Goal: Information Seeking & Learning: Learn about a topic

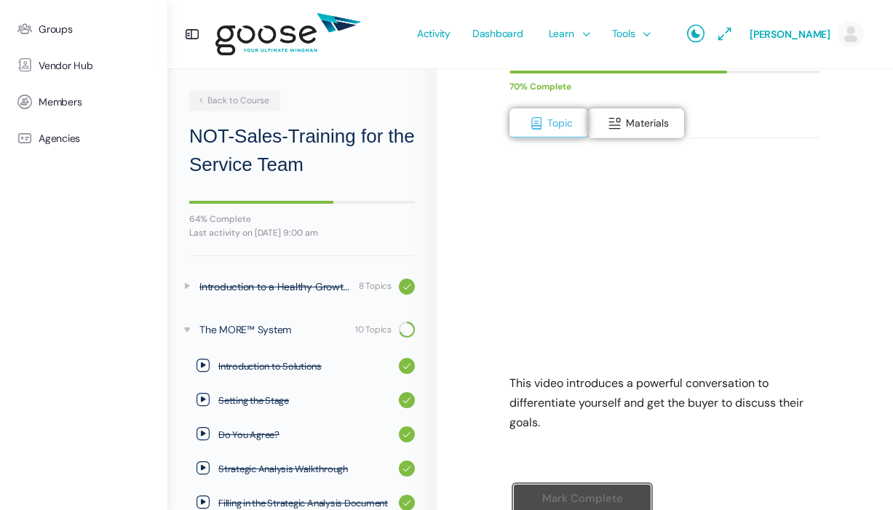
scroll to position [284, 0]
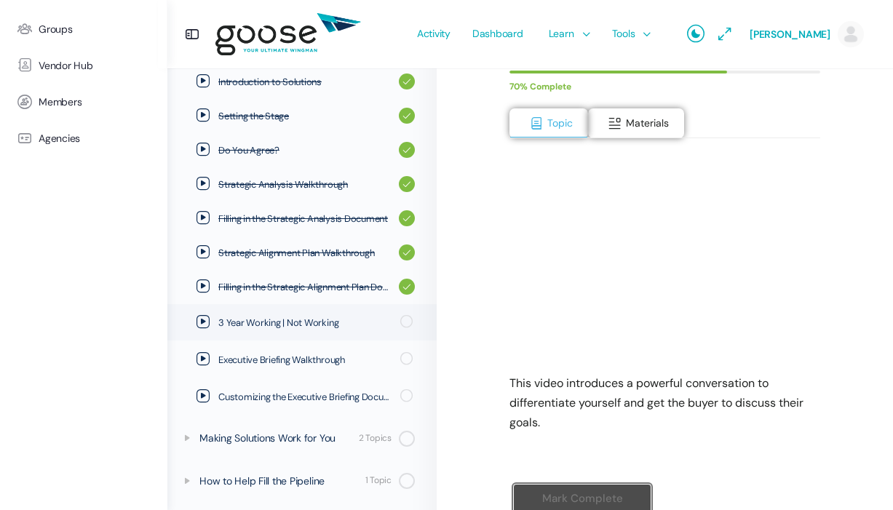
click at [835, 278] on div "NOT-Sales-Training for the Service Team The MORE™ System 3 Year Working | Not W…" at bounding box center [665, 219] width 456 height 724
click at [629, 127] on span "Materials" at bounding box center [647, 122] width 43 height 13
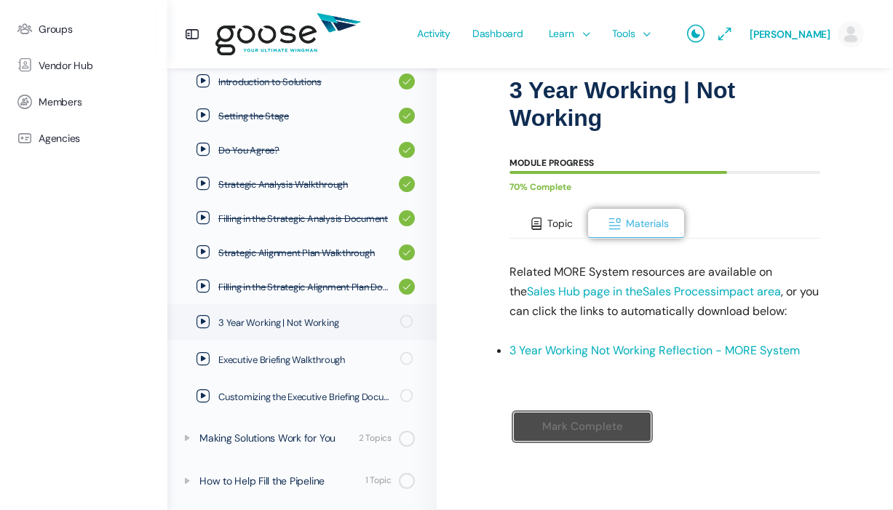
click at [537, 217] on span at bounding box center [536, 224] width 15 height 15
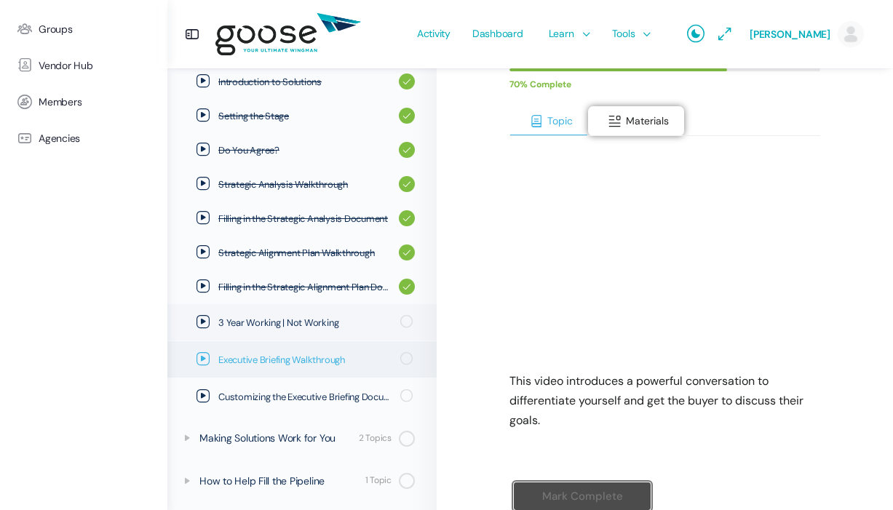
scroll to position [212, 0]
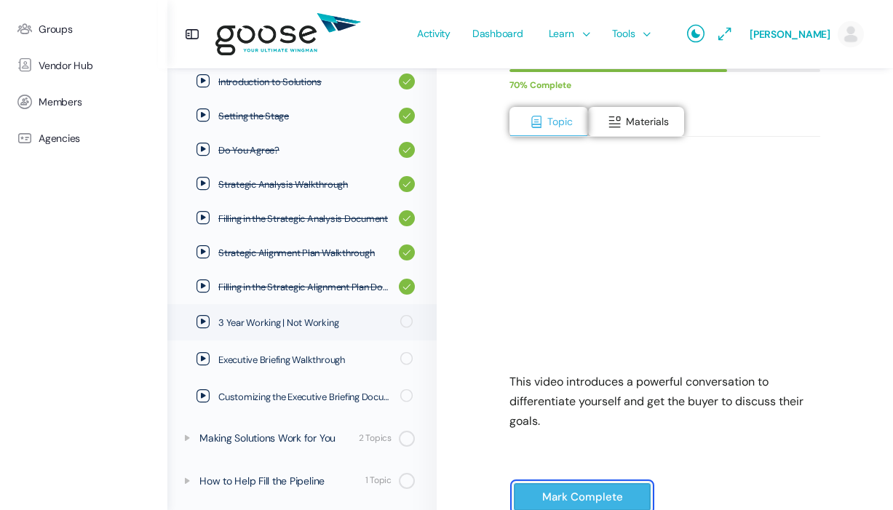
click at [604, 492] on input "Mark Complete" at bounding box center [582, 497] width 138 height 30
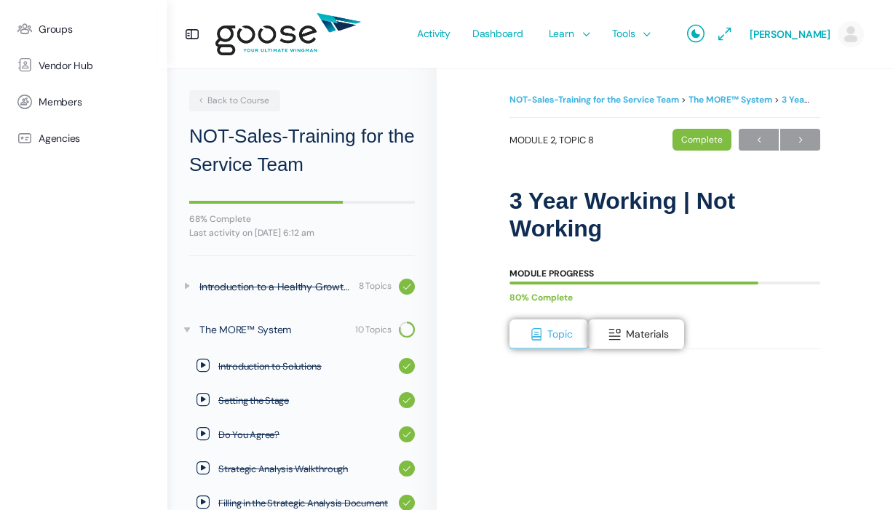
scroll to position [282, 0]
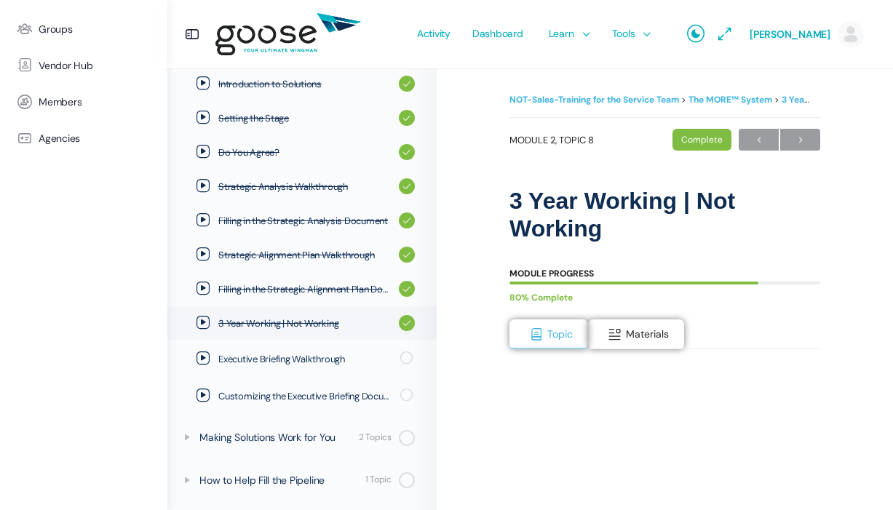
click at [791, 143] on e-page-transition at bounding box center [446, 255] width 893 height 510
click at [813, 138] on span "→" at bounding box center [800, 140] width 40 height 20
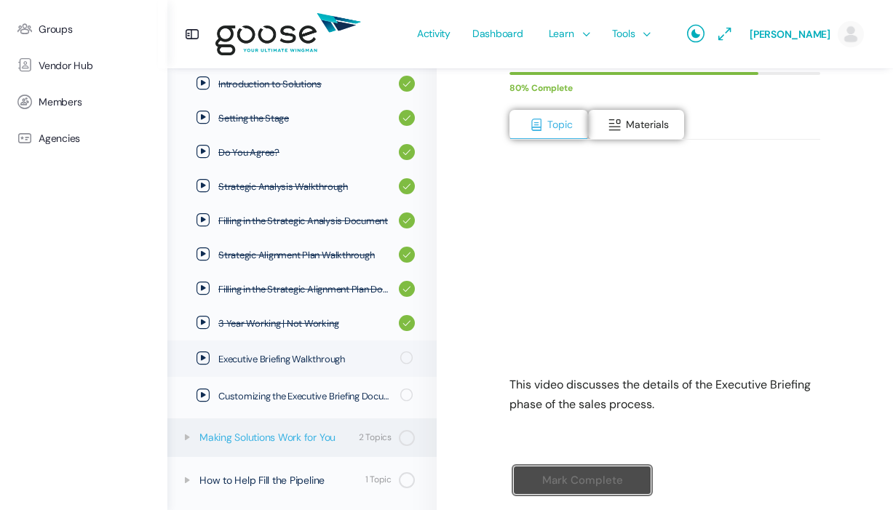
scroll to position [231, 0]
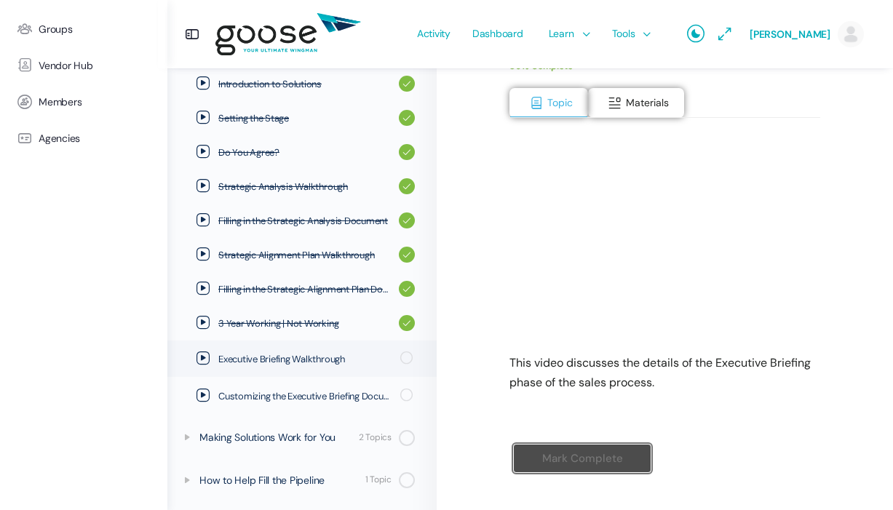
click at [621, 119] on div "This video discusses the details of the Executive Briefing phase of the sales p…" at bounding box center [664, 255] width 311 height 274
click at [619, 97] on span at bounding box center [615, 103] width 15 height 15
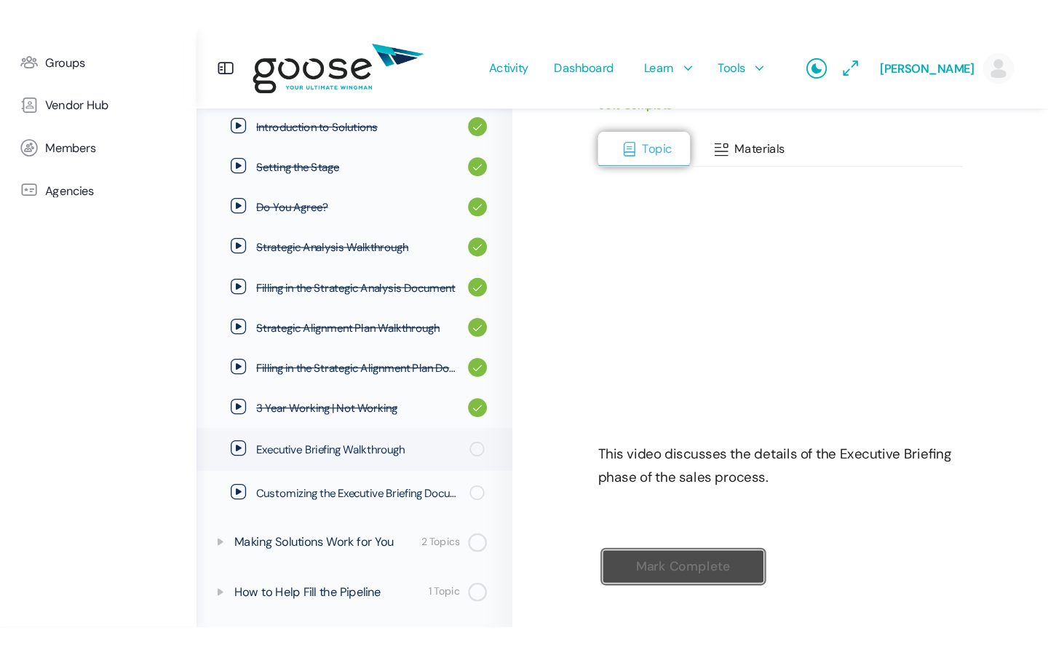
scroll to position [111, 0]
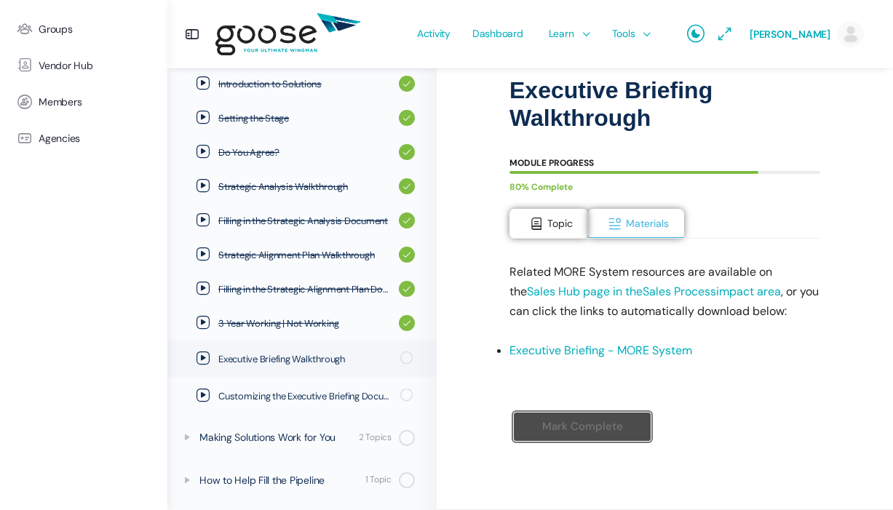
click at [605, 351] on link "Executive Briefing - MORE System" at bounding box center [600, 350] width 183 height 15
click at [539, 225] on span at bounding box center [536, 224] width 15 height 15
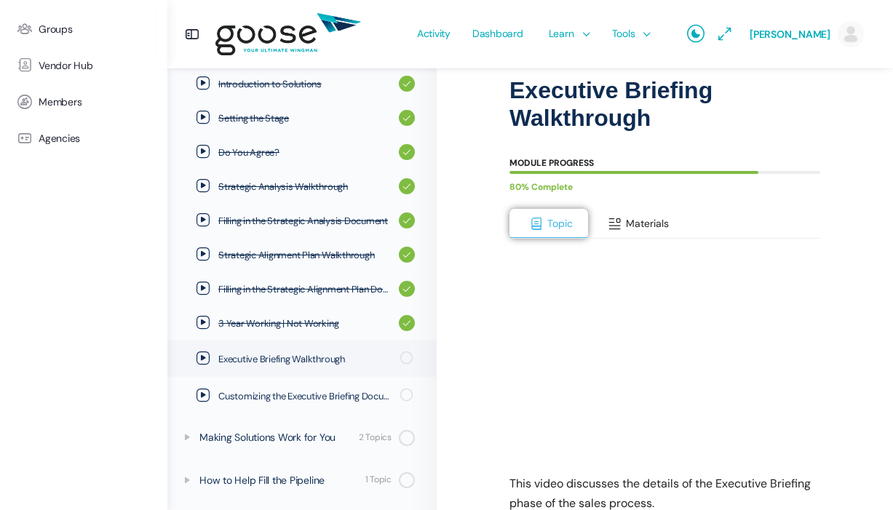
click at [632, 222] on span "Materials" at bounding box center [647, 223] width 43 height 13
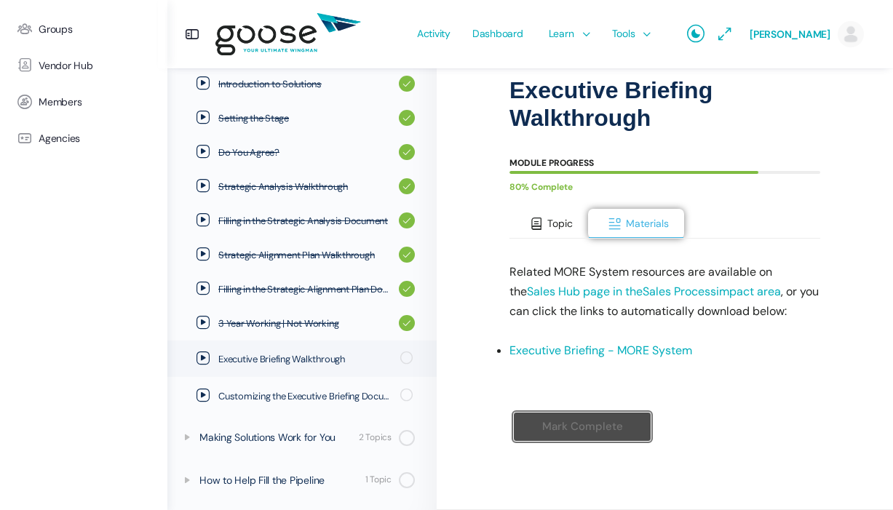
click at [528, 221] on button "Topic" at bounding box center [548, 224] width 79 height 31
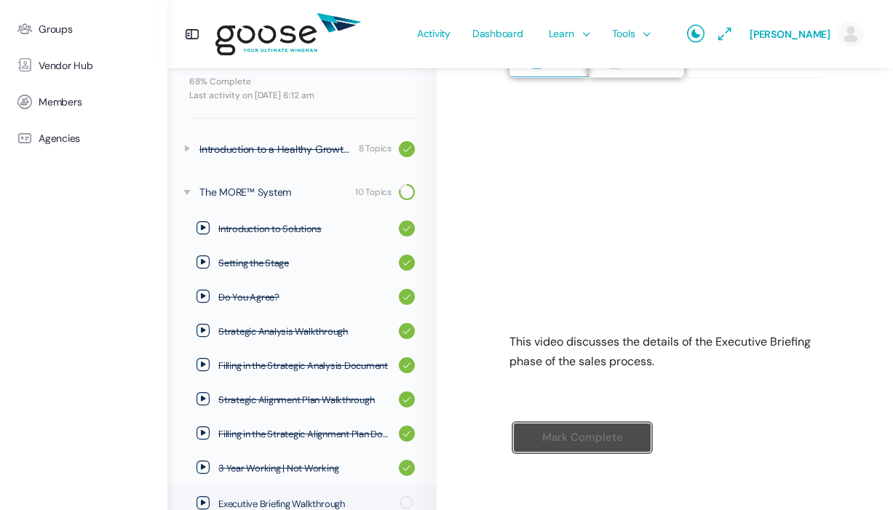
scroll to position [271, 0]
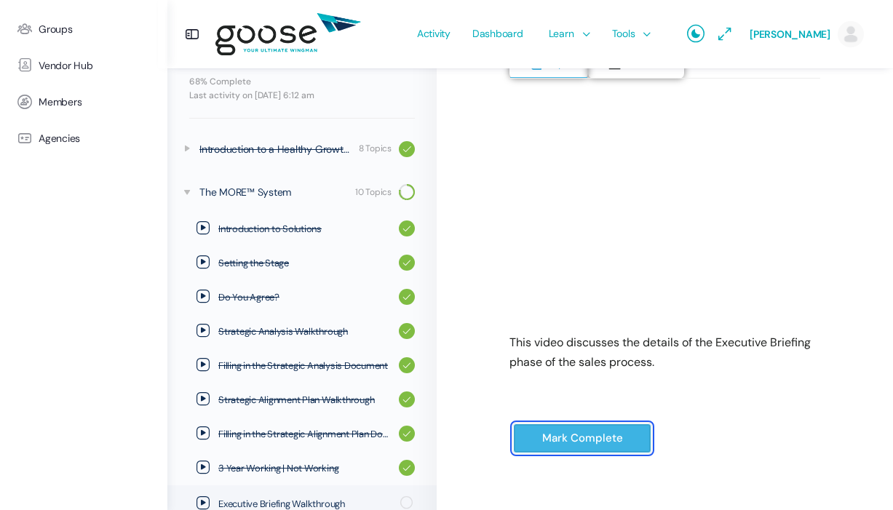
click at [575, 435] on input "Mark Complete" at bounding box center [582, 438] width 138 height 30
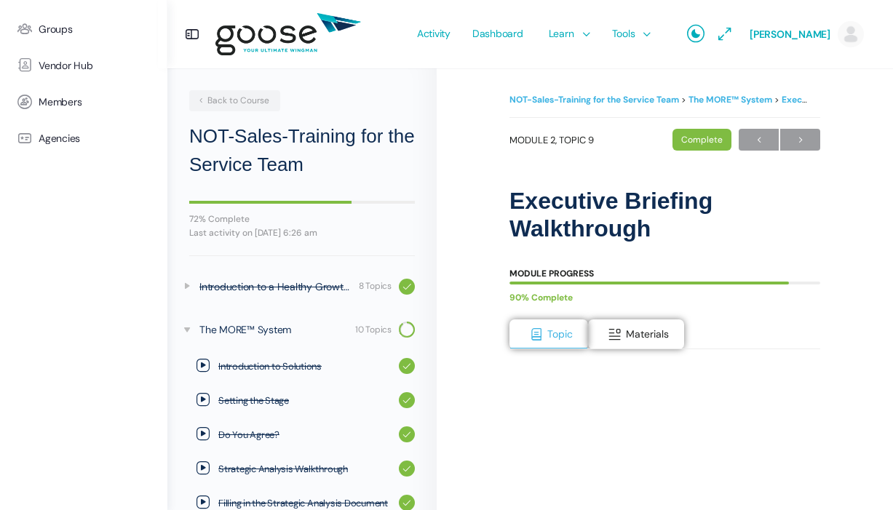
scroll to position [279, 0]
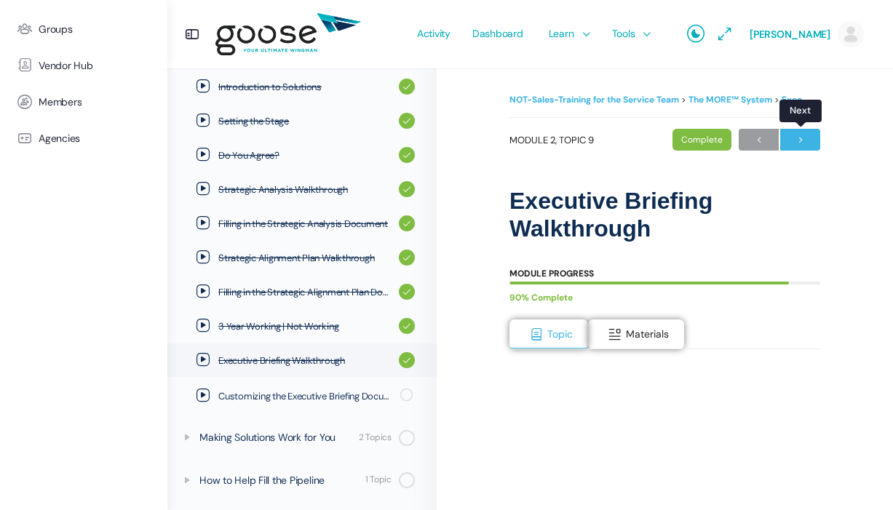
click at [804, 139] on span "→" at bounding box center [800, 140] width 40 height 20
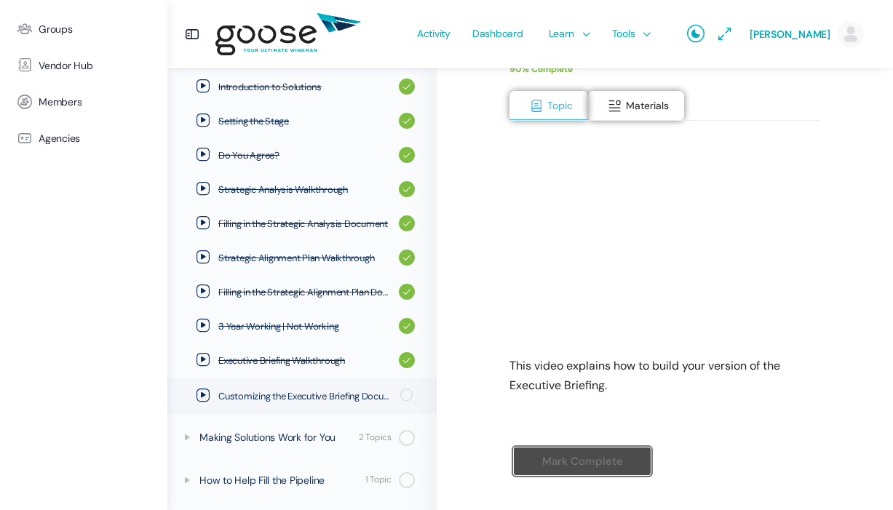
scroll to position [234, 0]
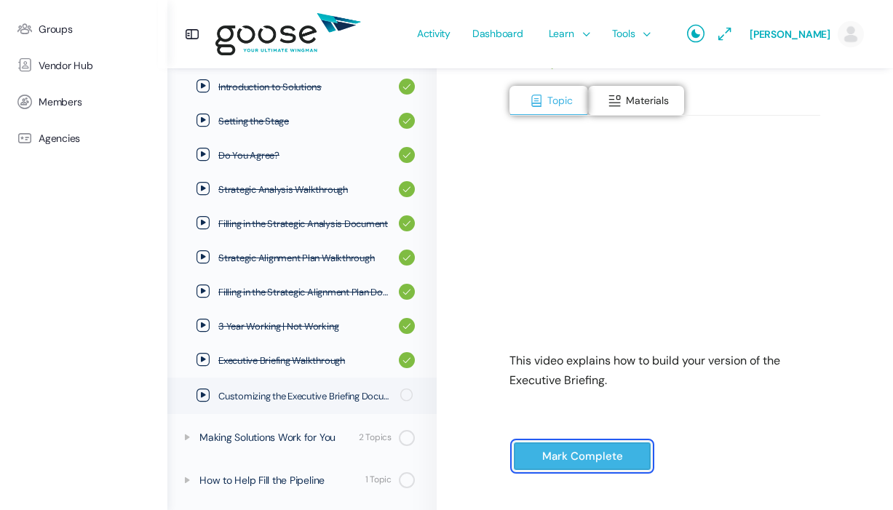
click at [583, 463] on input "Mark Complete" at bounding box center [582, 457] width 138 height 30
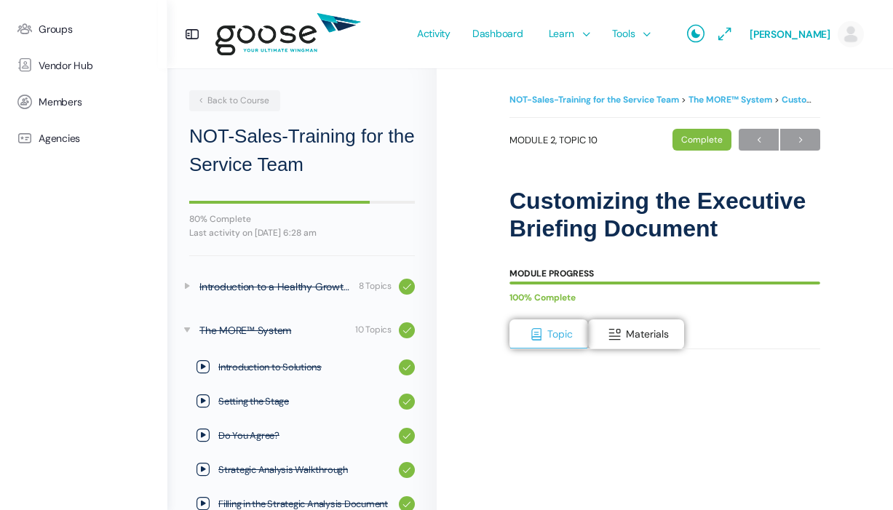
scroll to position [279, 0]
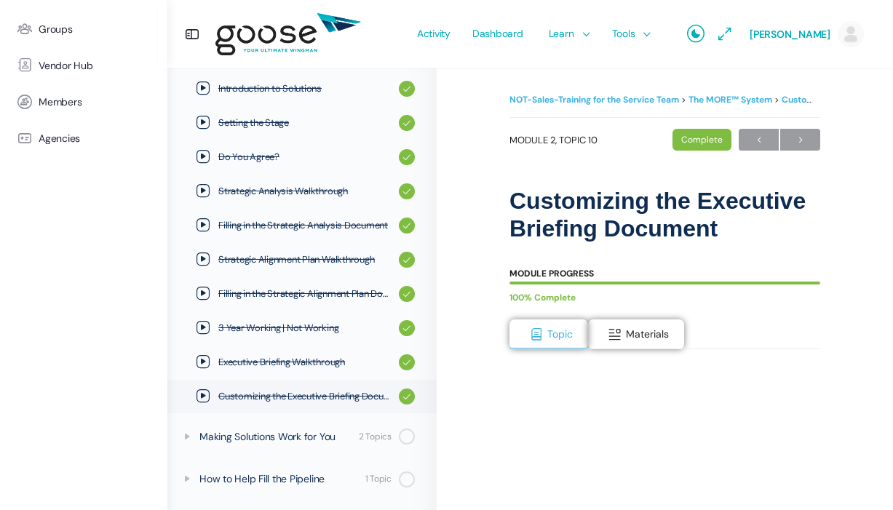
click at [796, 141] on body "Groups Vendor Hub Members Agencies Activity Dashboard Learn Courses Map Your Gr…" at bounding box center [446, 360] width 893 height 720
click at [802, 137] on span "→" at bounding box center [800, 140] width 40 height 20
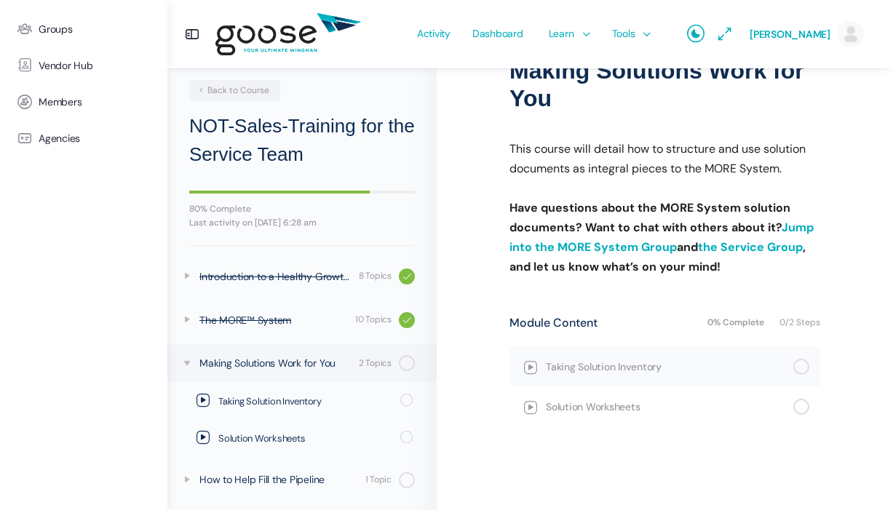
scroll to position [130, 0]
click at [745, 250] on link "the Service Group" at bounding box center [750, 246] width 105 height 15
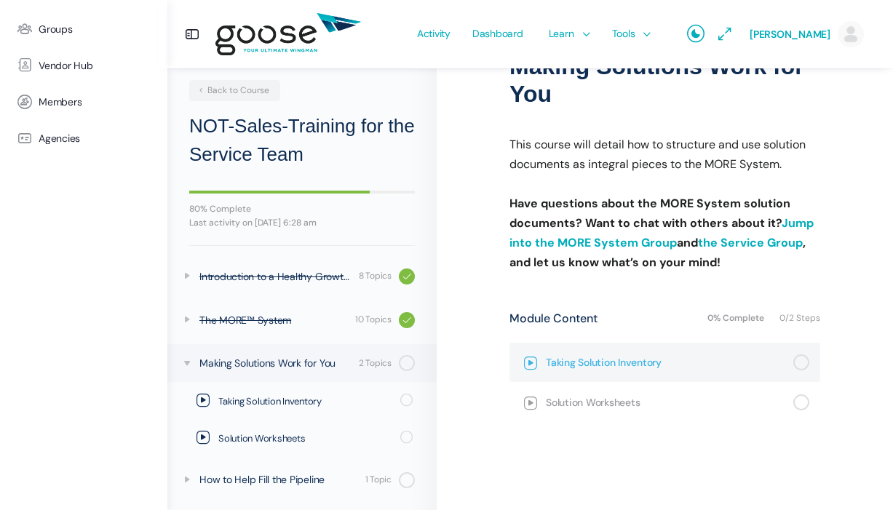
click at [587, 361] on span "Taking Solution Inventory" at bounding box center [669, 362] width 247 height 16
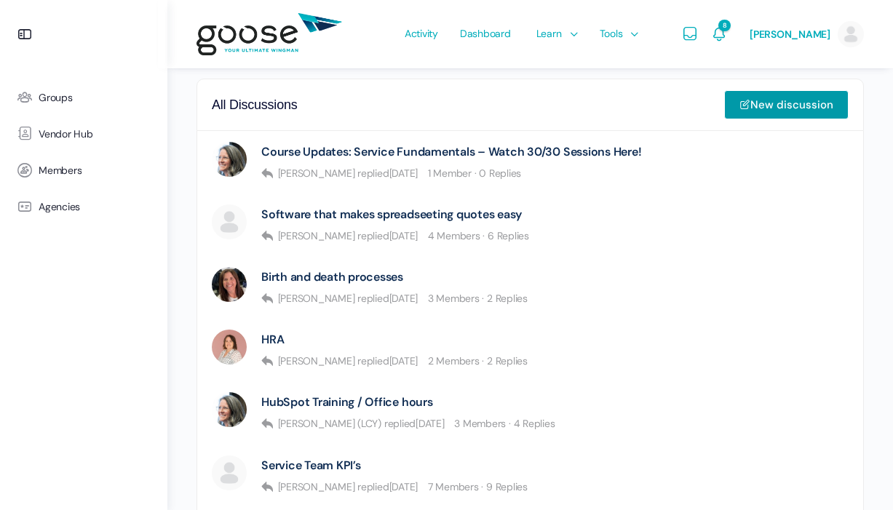
scroll to position [445, 0]
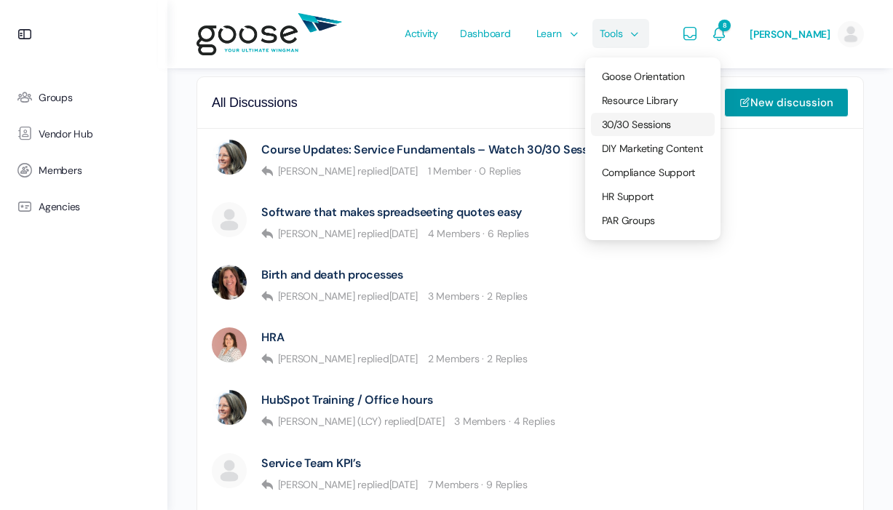
click at [638, 130] on span "30/30 Sessions" at bounding box center [637, 124] width 70 height 13
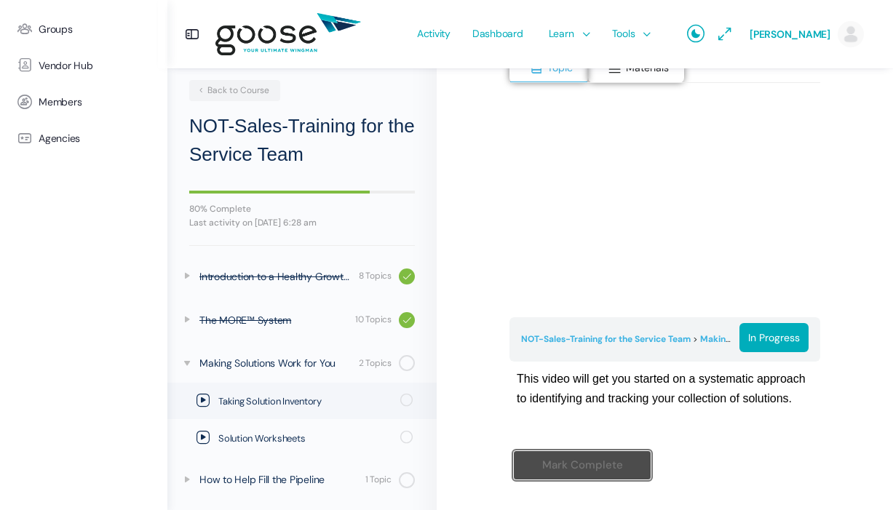
scroll to position [209, 0]
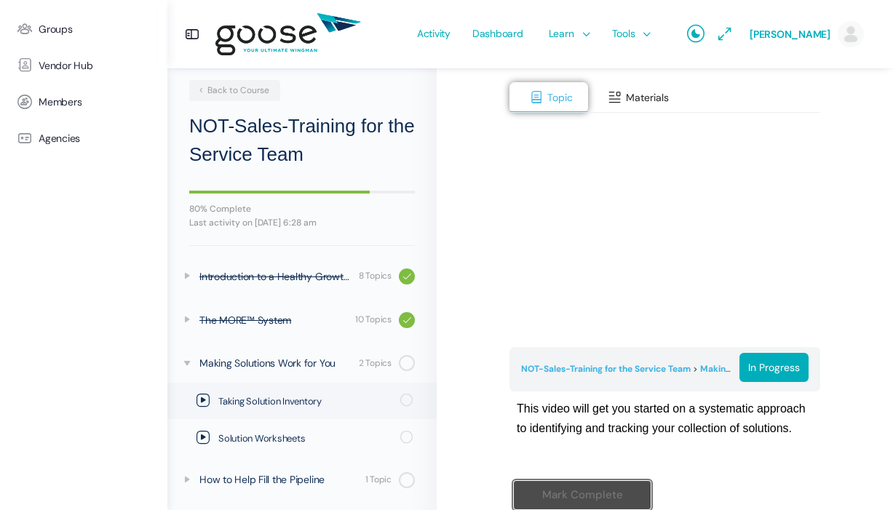
click at [620, 97] on span at bounding box center [615, 97] width 15 height 15
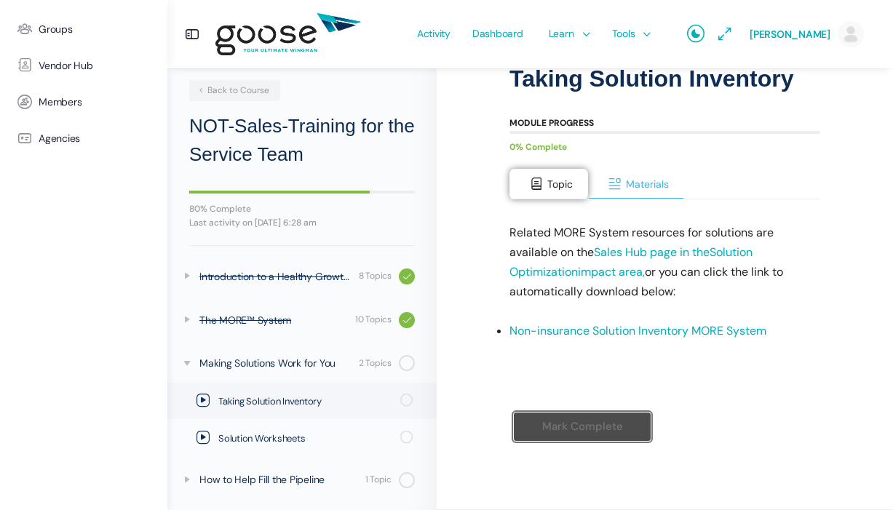
click at [626, 193] on button "Materials" at bounding box center [636, 184] width 96 height 31
click at [538, 196] on button "Topic" at bounding box center [548, 184] width 79 height 31
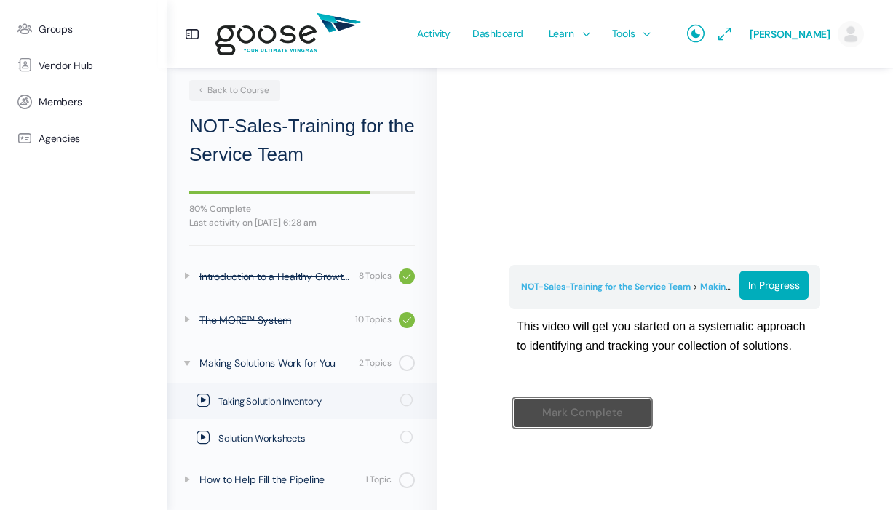
scroll to position [323, 0]
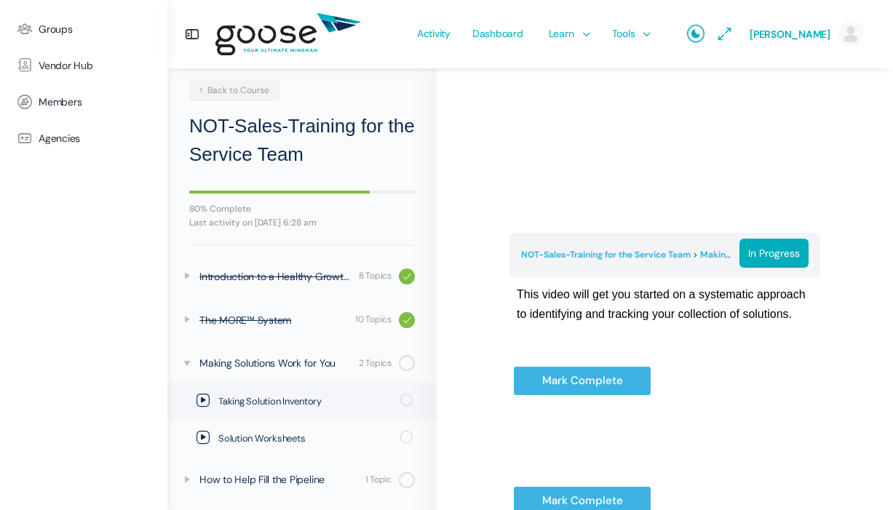
click at [557, 397] on div "Mark Complete" at bounding box center [582, 392] width 146 height 60
click at [622, 373] on input "Mark Complete" at bounding box center [582, 381] width 138 height 30
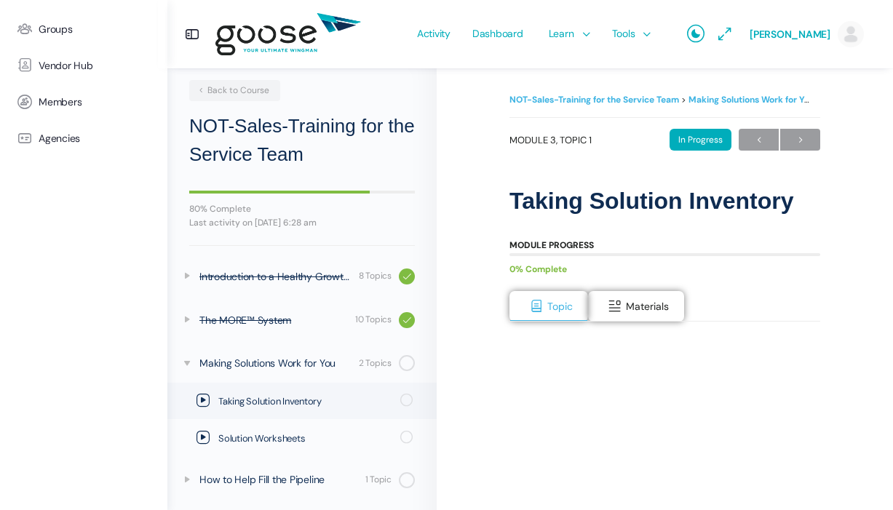
scroll to position [276, 0]
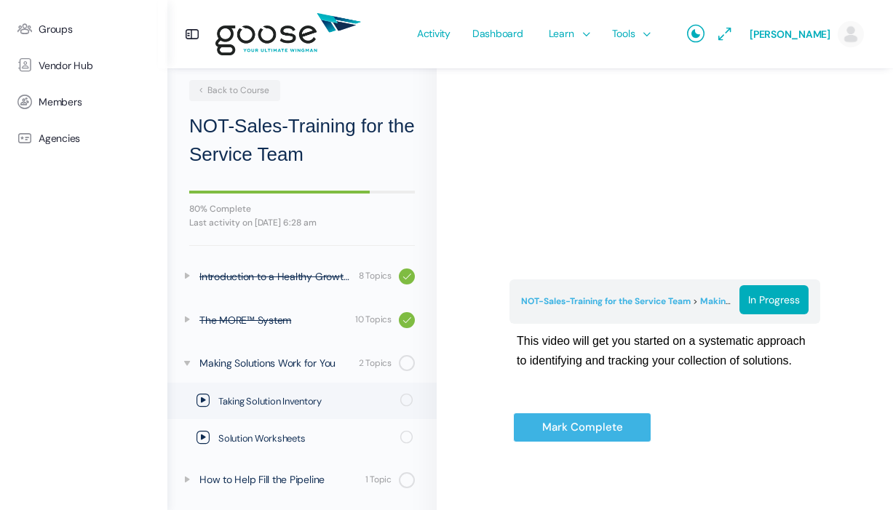
click at [608, 425] on e-page-transition at bounding box center [446, 255] width 893 height 510
click at [587, 429] on input "Mark Complete" at bounding box center [582, 428] width 138 height 30
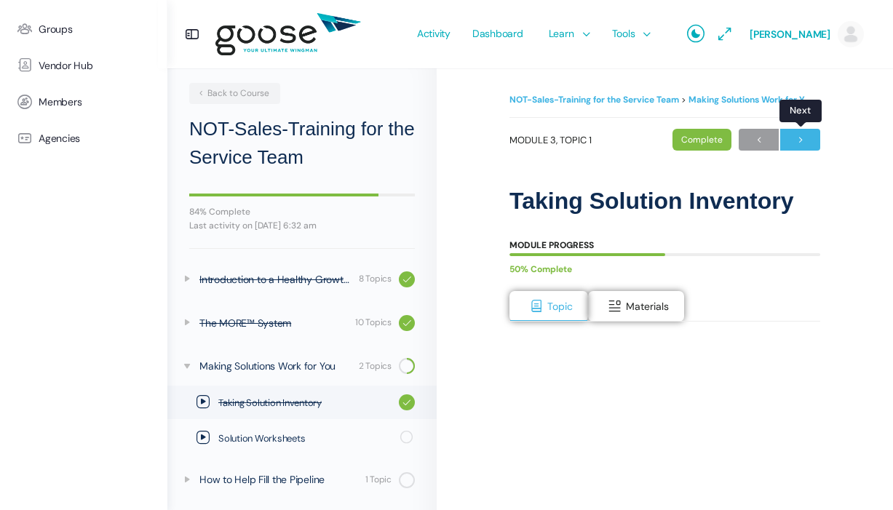
click at [802, 138] on span "→" at bounding box center [800, 140] width 40 height 20
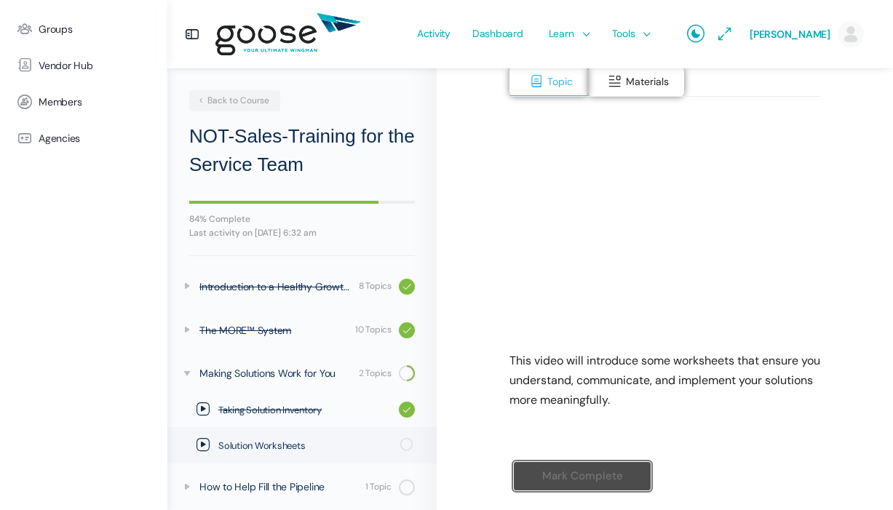
scroll to position [274, 0]
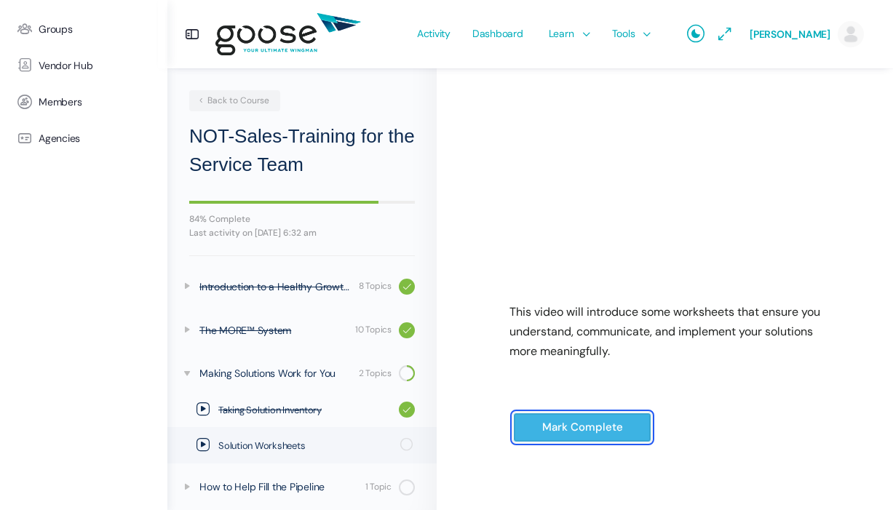
click at [612, 424] on input "Mark Complete" at bounding box center [582, 428] width 138 height 30
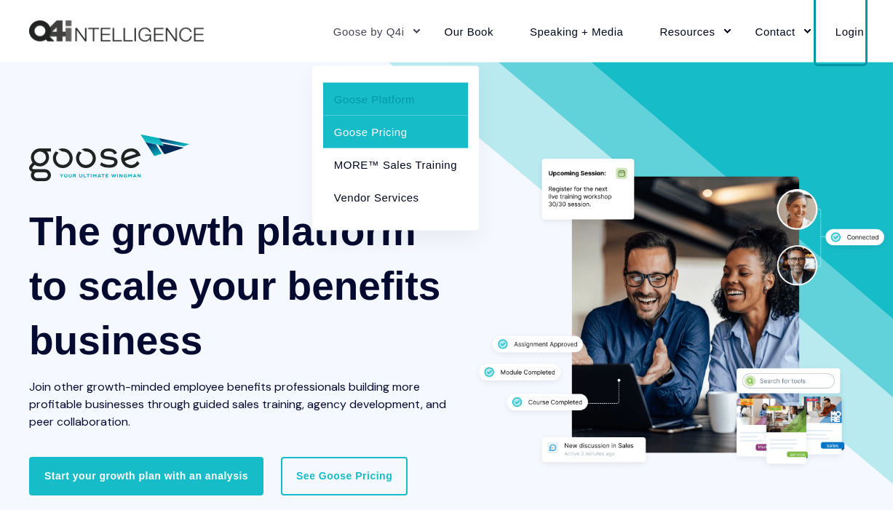
click at [384, 132] on link "Goose Pricing" at bounding box center [395, 131] width 145 height 33
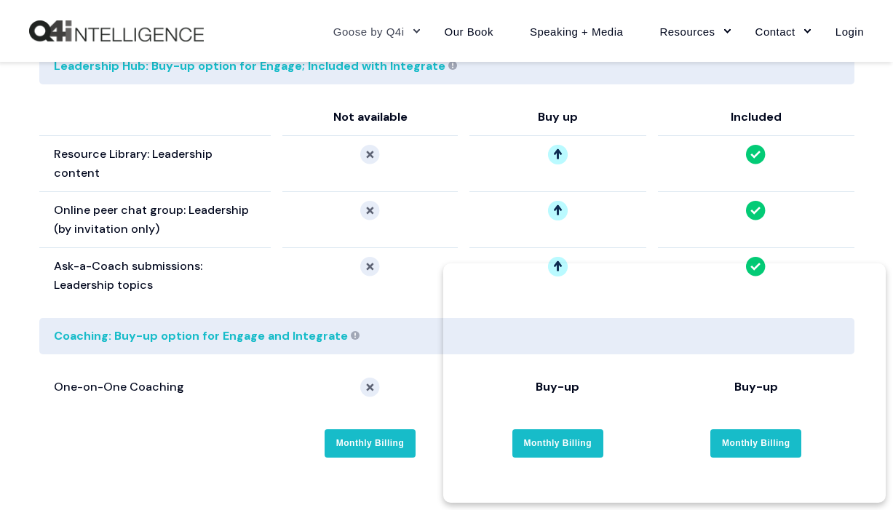
scroll to position [2770, 0]
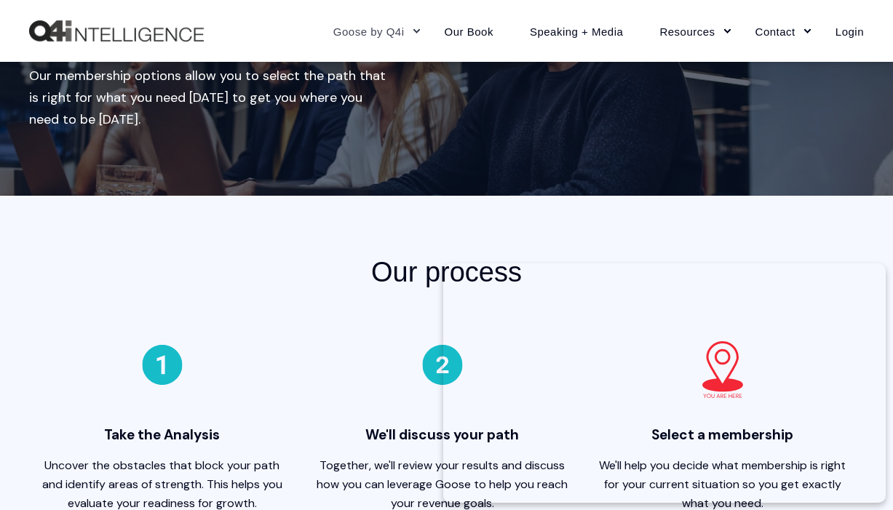
scroll to position [0, 0]
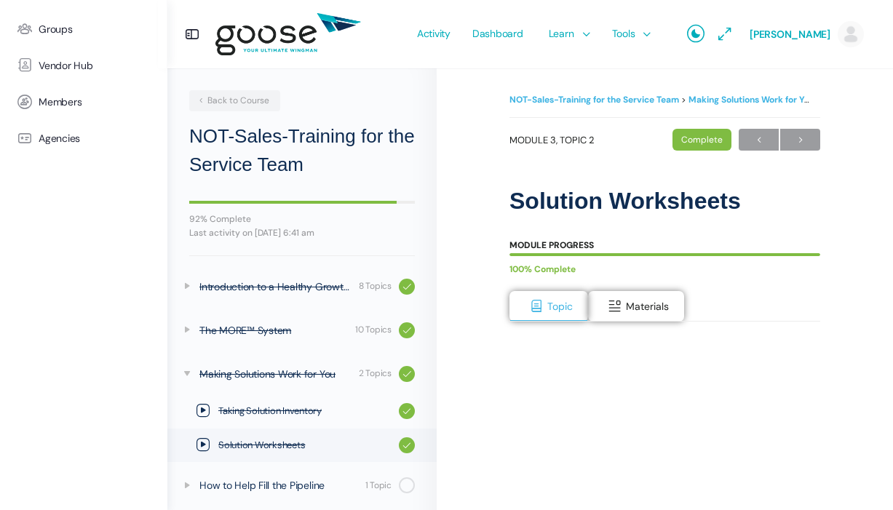
scroll to position [6, 0]
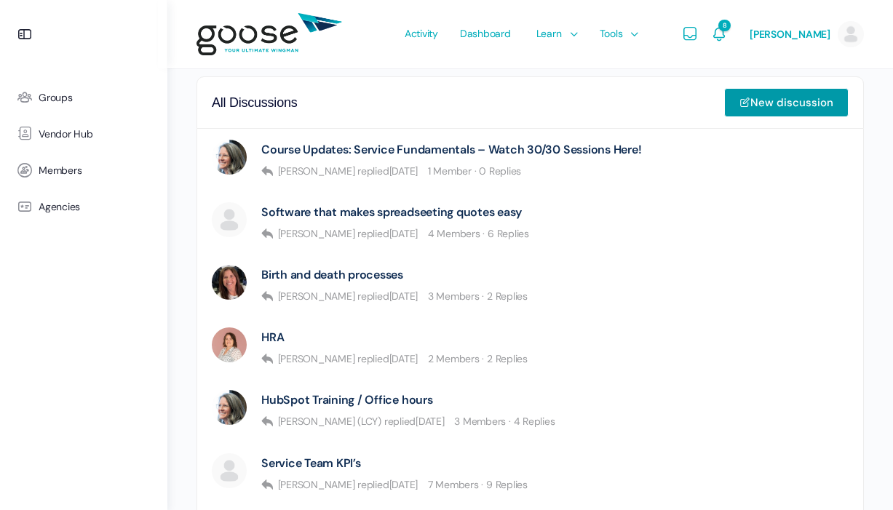
scroll to position [445, 0]
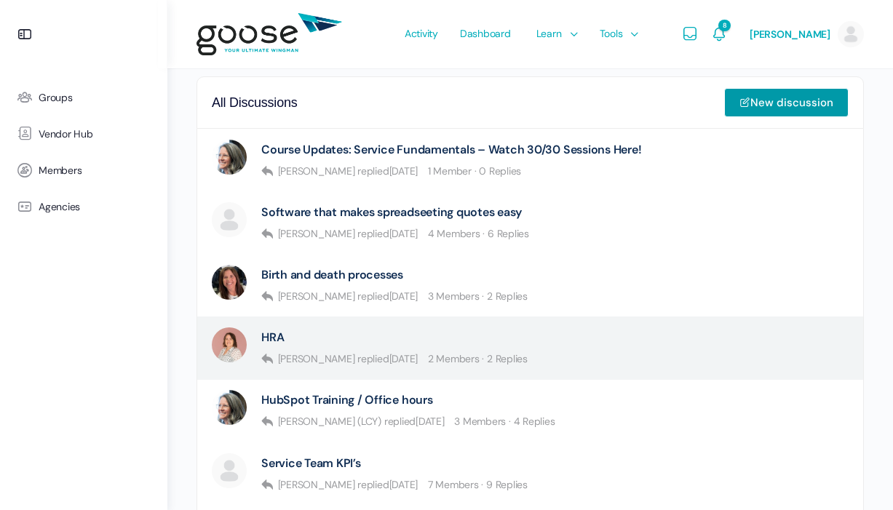
click at [301, 343] on div "HRA" at bounding box center [394, 337] width 266 height 20
click at [274, 339] on link "HRA" at bounding box center [272, 337] width 23 height 14
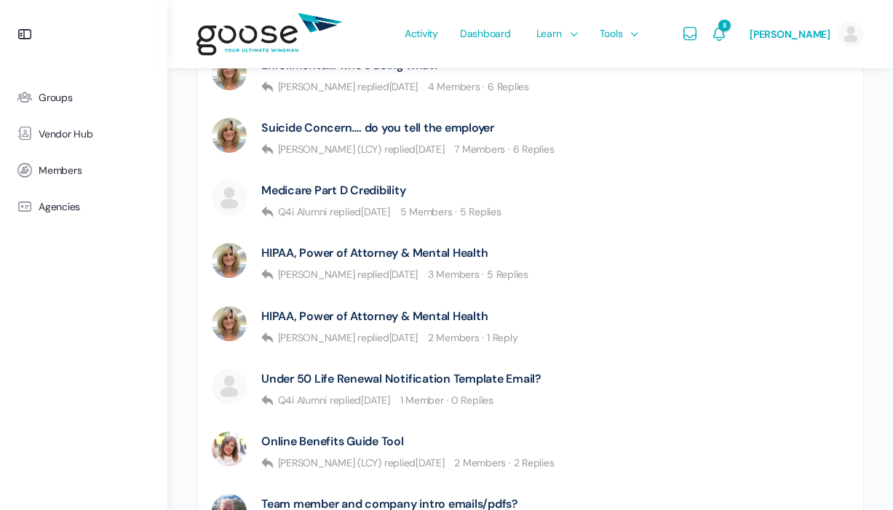
scroll to position [966, 0]
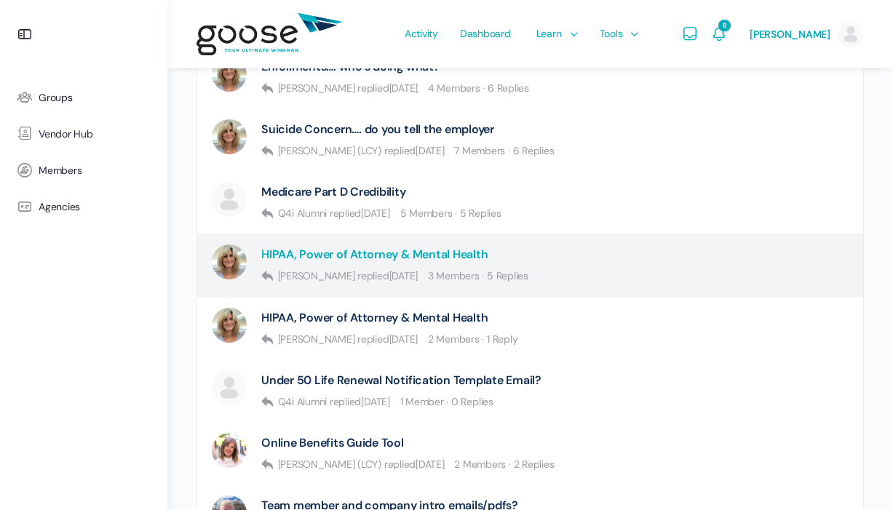
click at [452, 260] on link "HIPAA, Power of Attorney & Mental Health" at bounding box center [374, 254] width 226 height 14
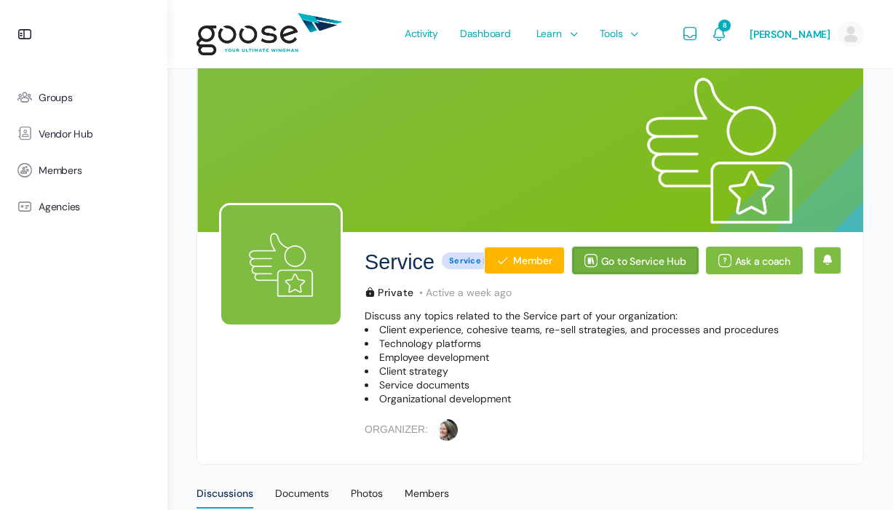
click at [637, 268] on link "Go to Service Hub" at bounding box center [635, 261] width 127 height 28
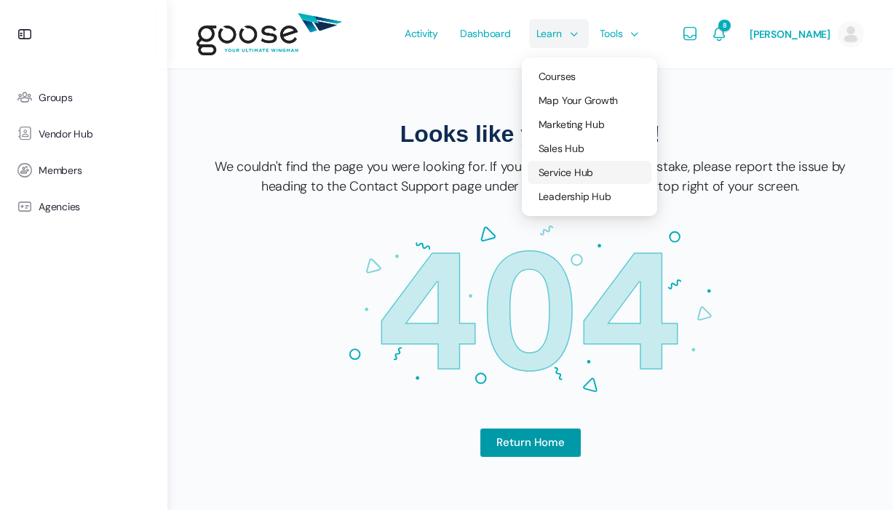
click at [576, 169] on span "Service Hub" at bounding box center [565, 172] width 55 height 13
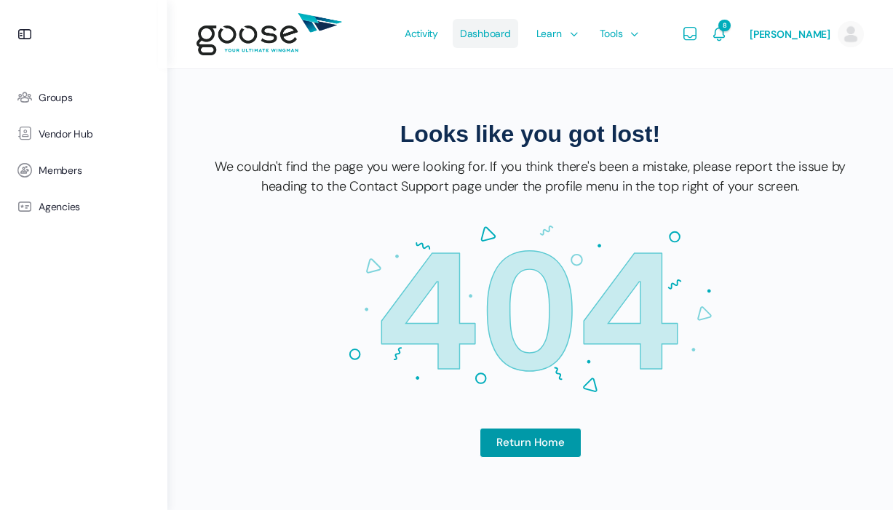
click at [476, 23] on span "Dashboard" at bounding box center [485, 33] width 51 height 68
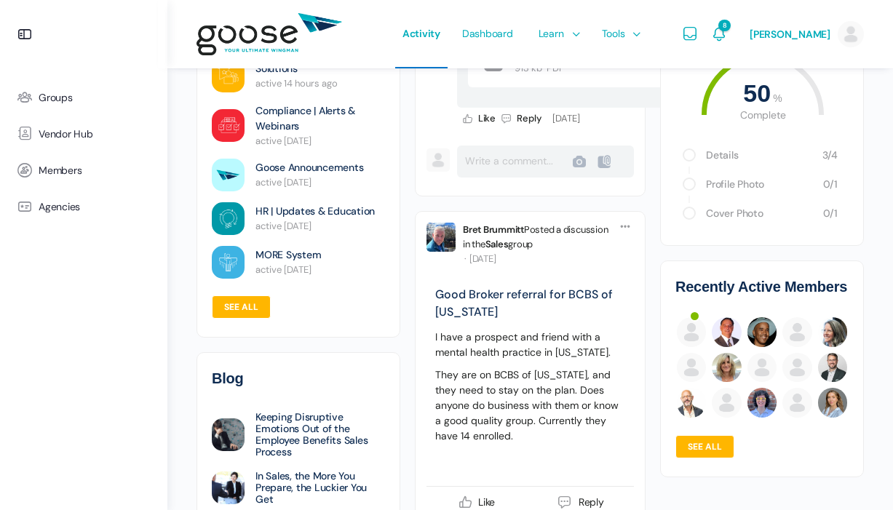
scroll to position [2289, 0]
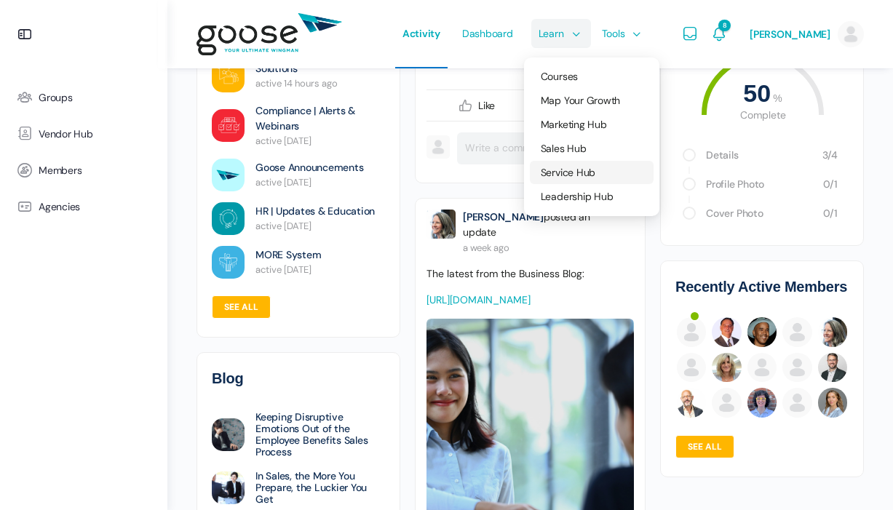
click at [565, 175] on span "Service Hub" at bounding box center [568, 172] width 55 height 13
